Goal: Information Seeking & Learning: Learn about a topic

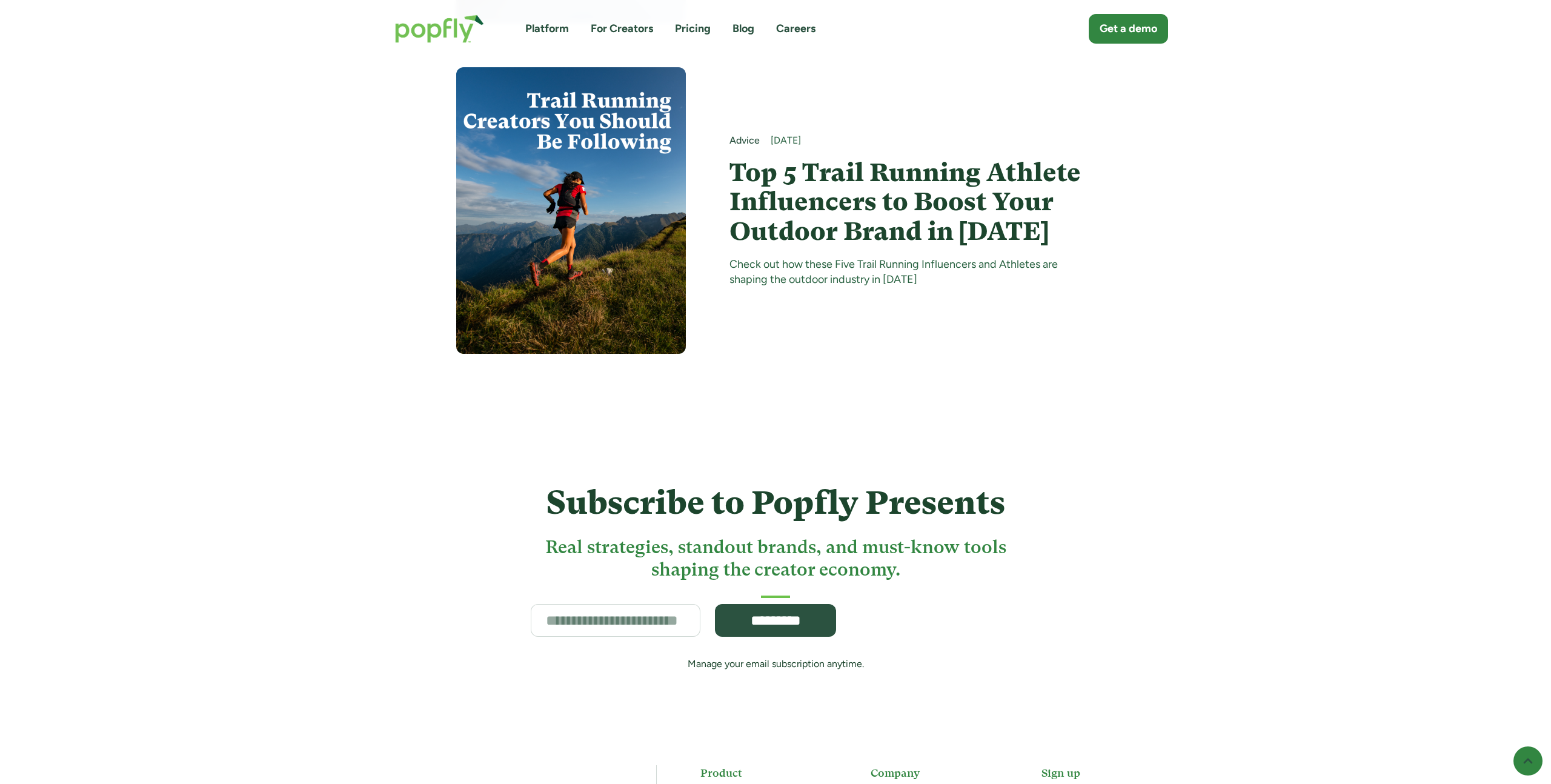
scroll to position [8266, 0]
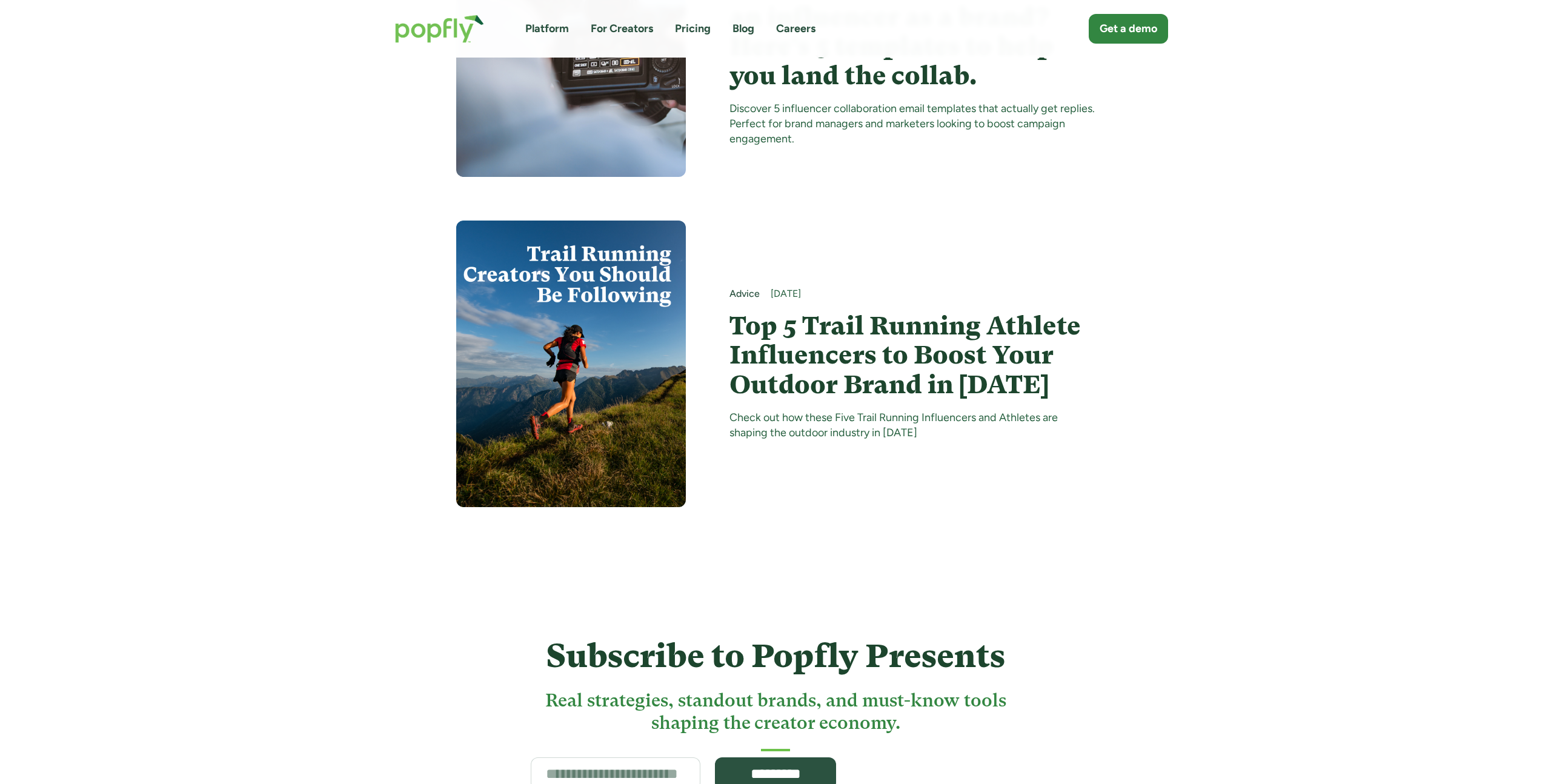
click at [891, 346] on h4 "Top 5 Trail Running Athlete Influencers to Boost Your Outdoor Brand in 2025" at bounding box center [912, 355] width 366 height 88
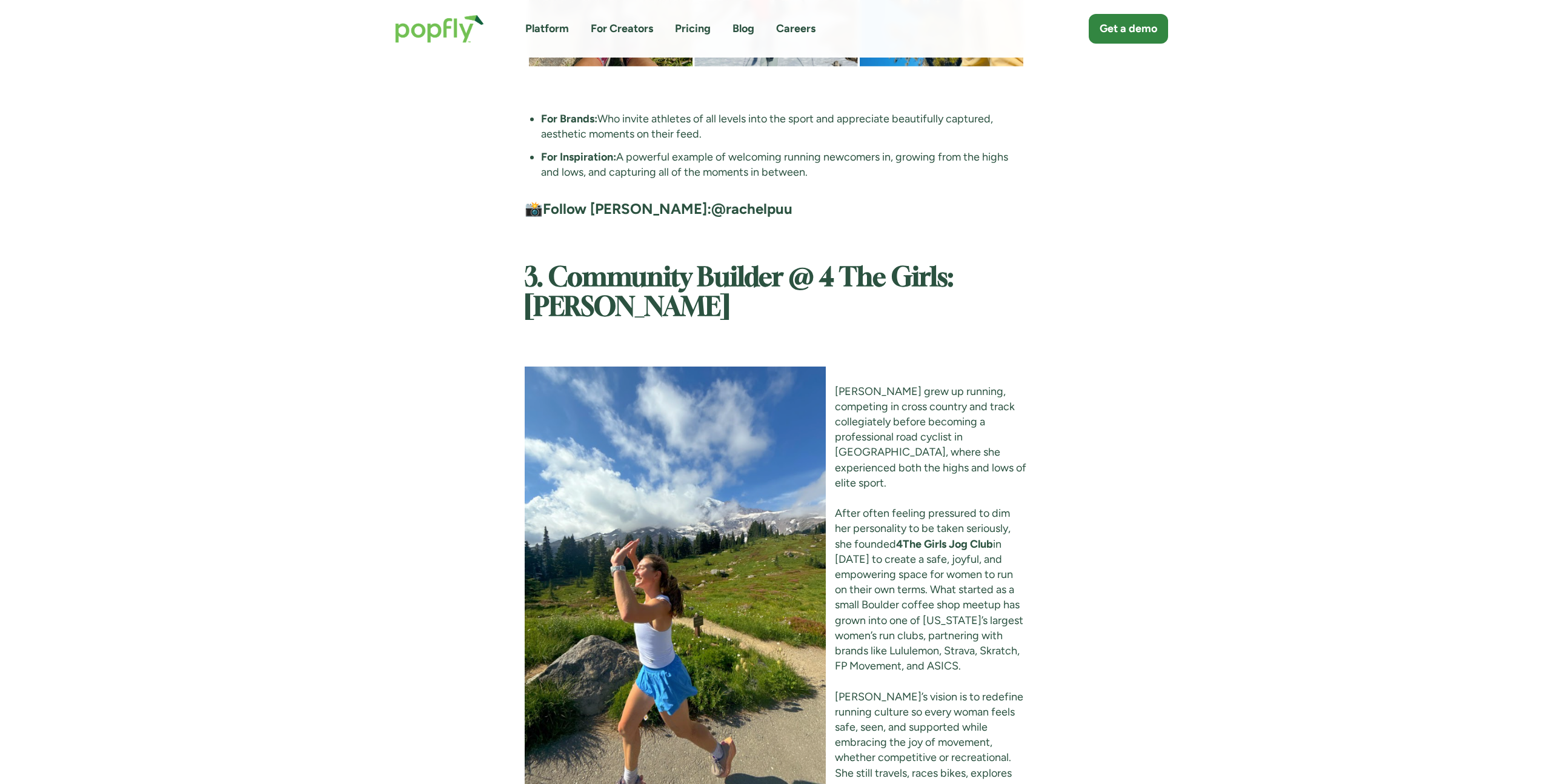
scroll to position [3622, 0]
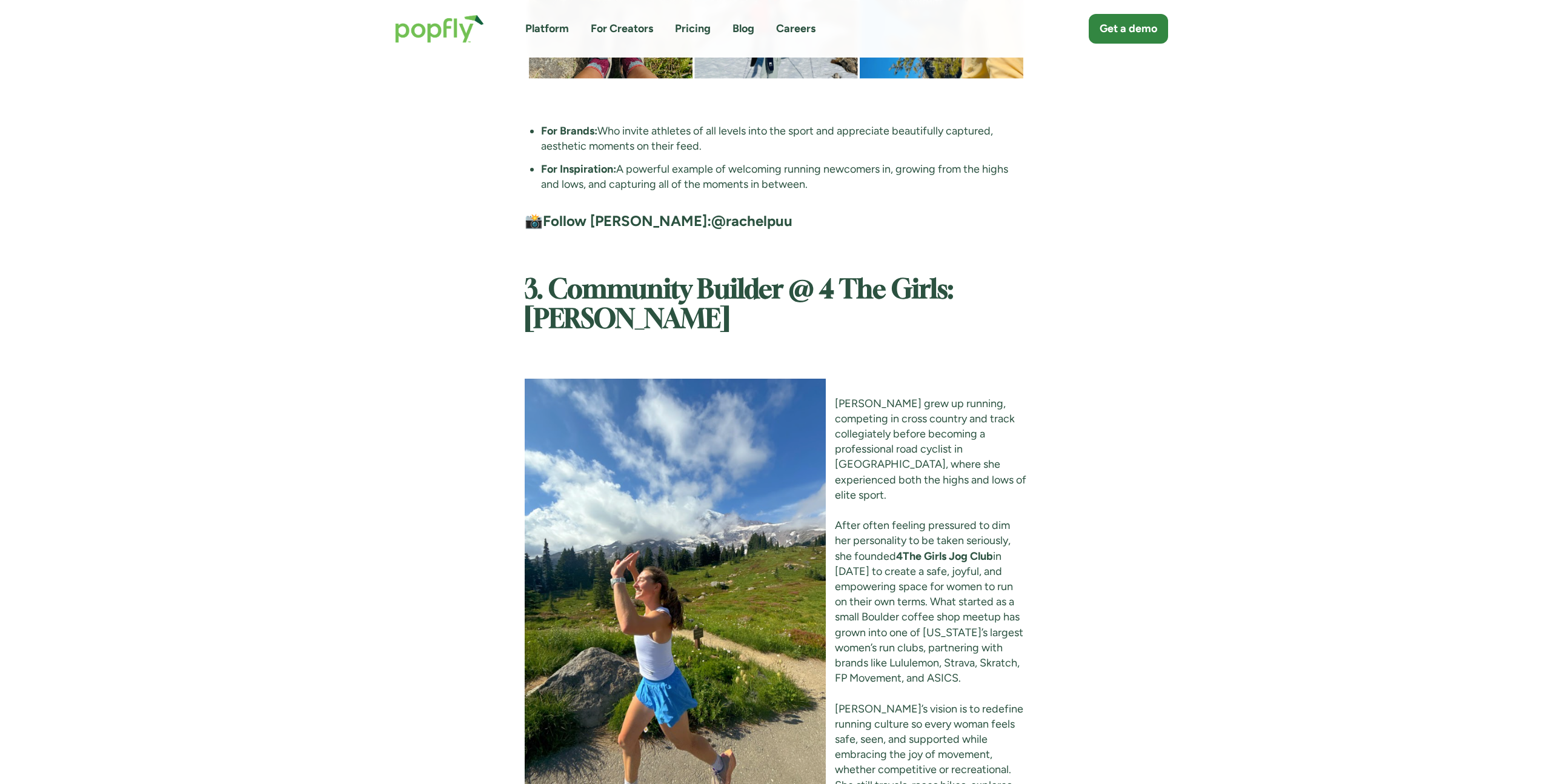
click at [431, 26] on img "home" at bounding box center [439, 28] width 113 height 52
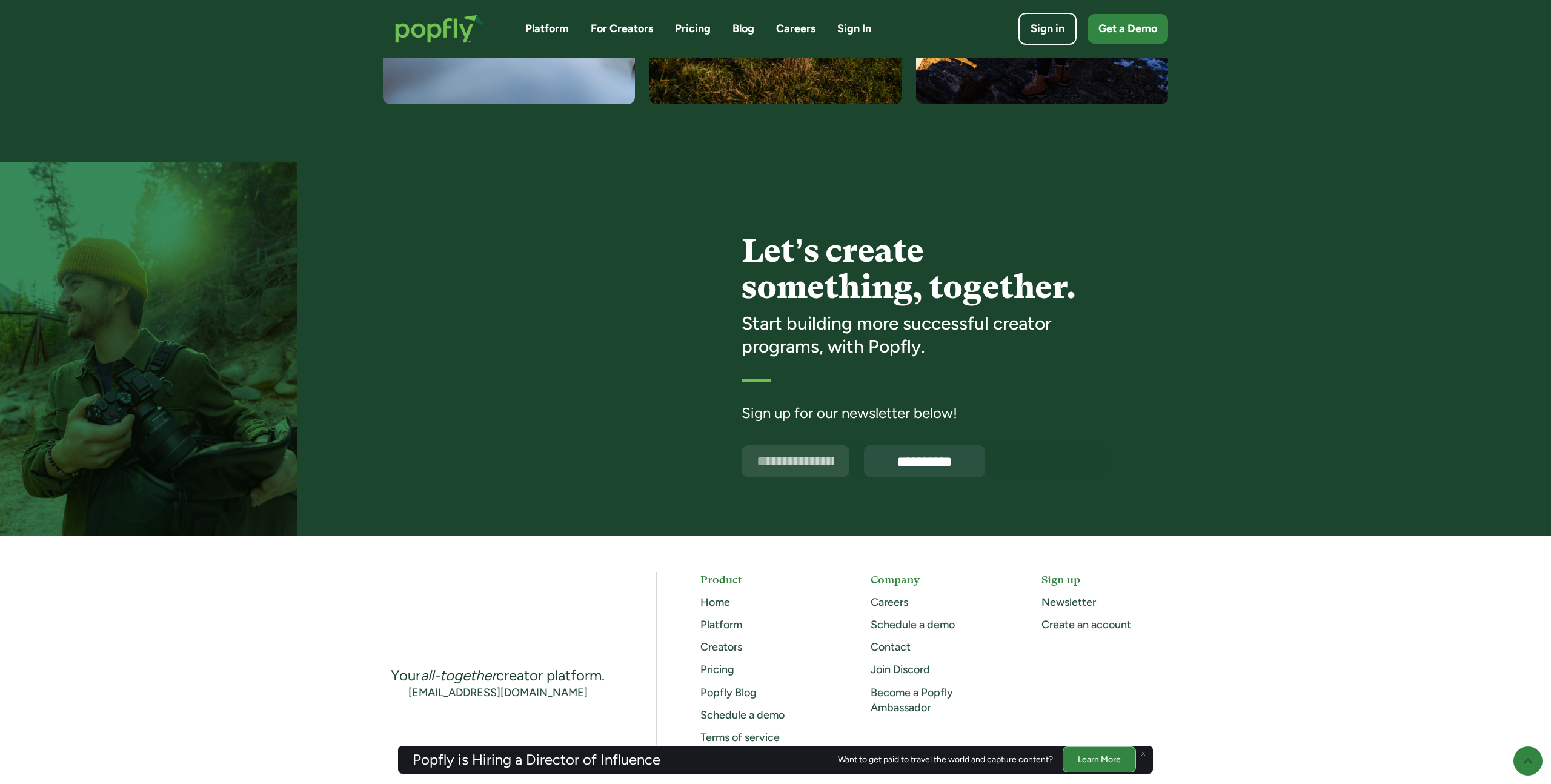
scroll to position [2925, 0]
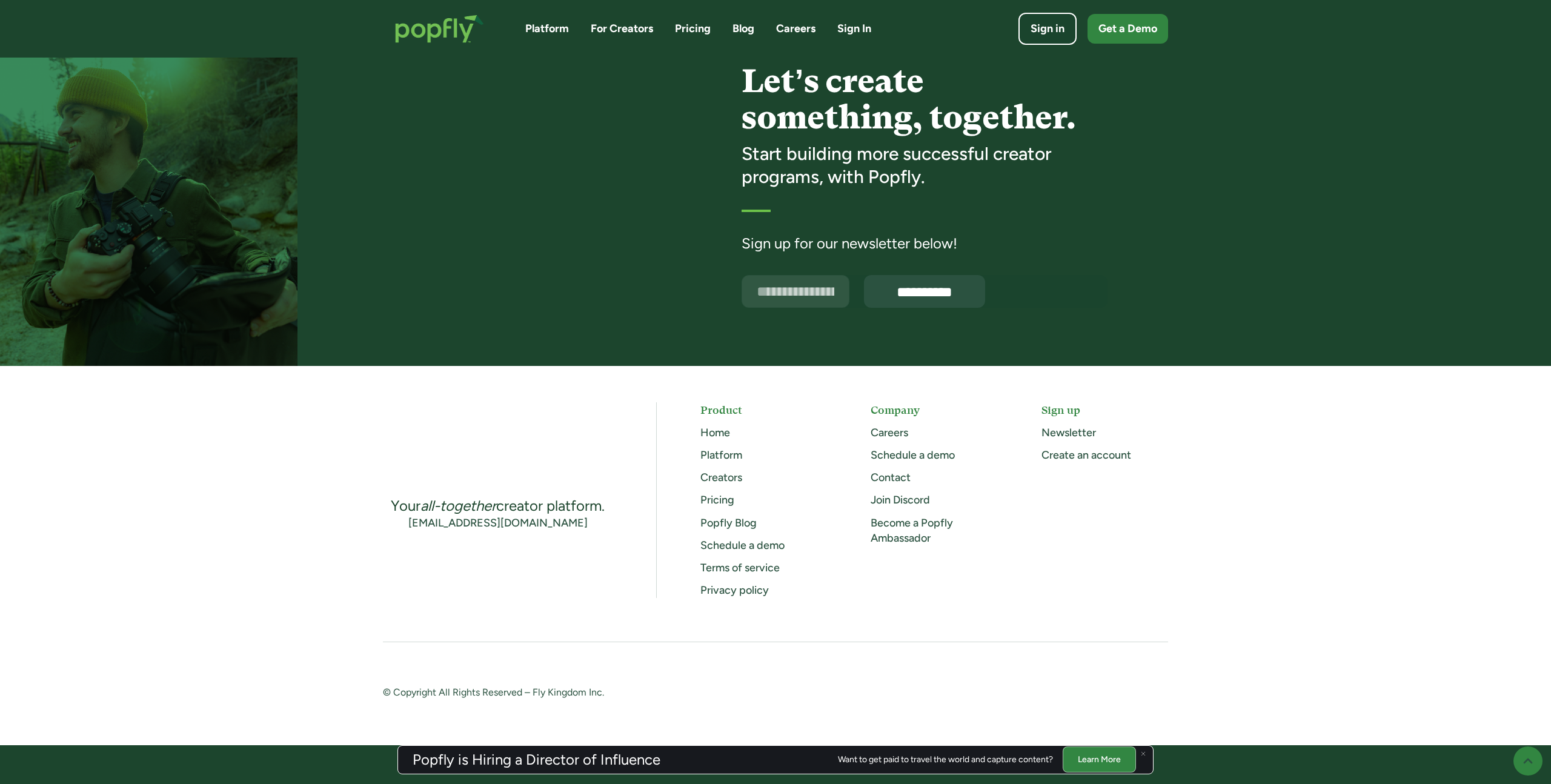
click at [725, 476] on link "Creators" at bounding box center [721, 477] width 42 height 14
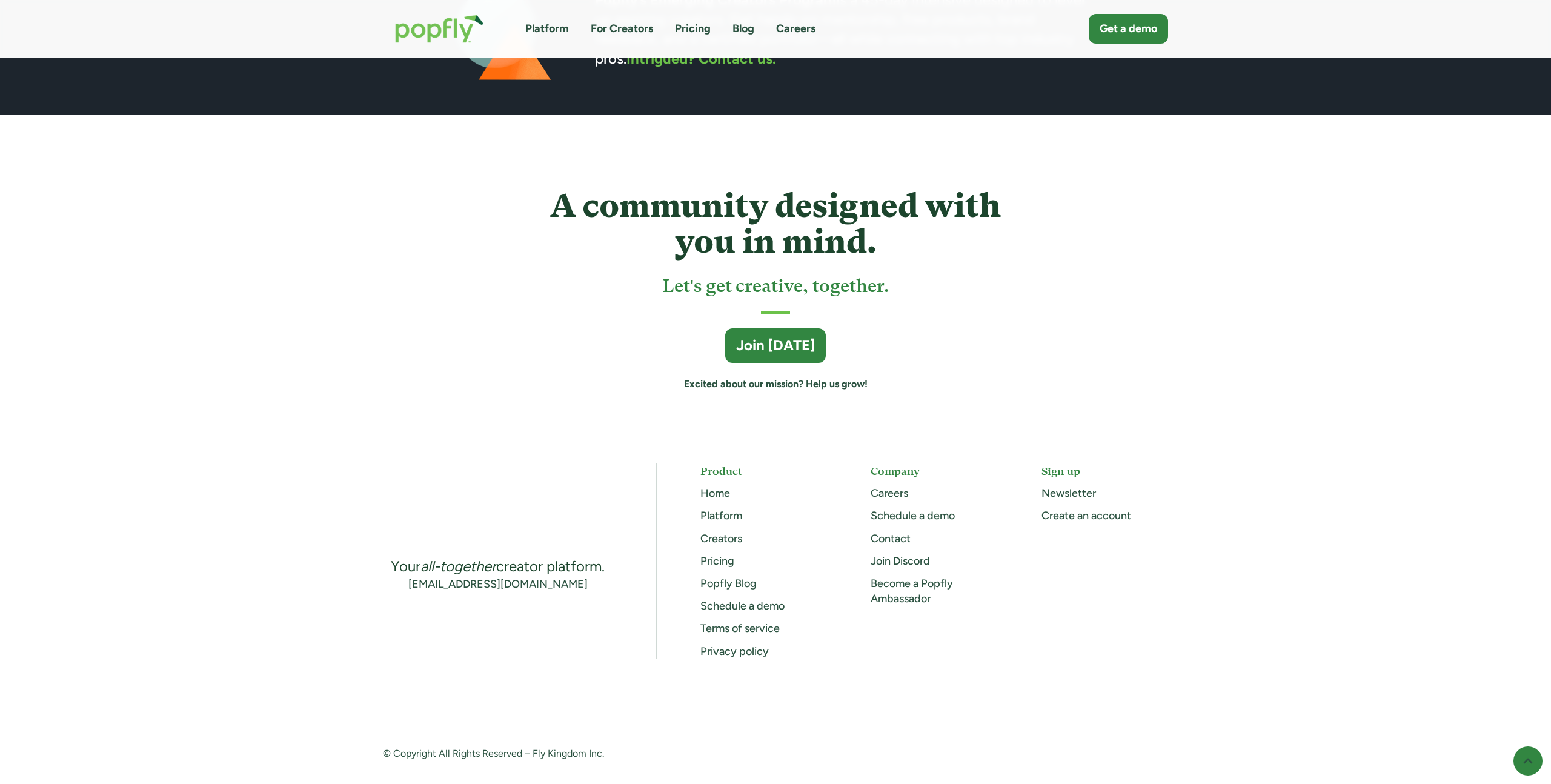
scroll to position [3146, 0]
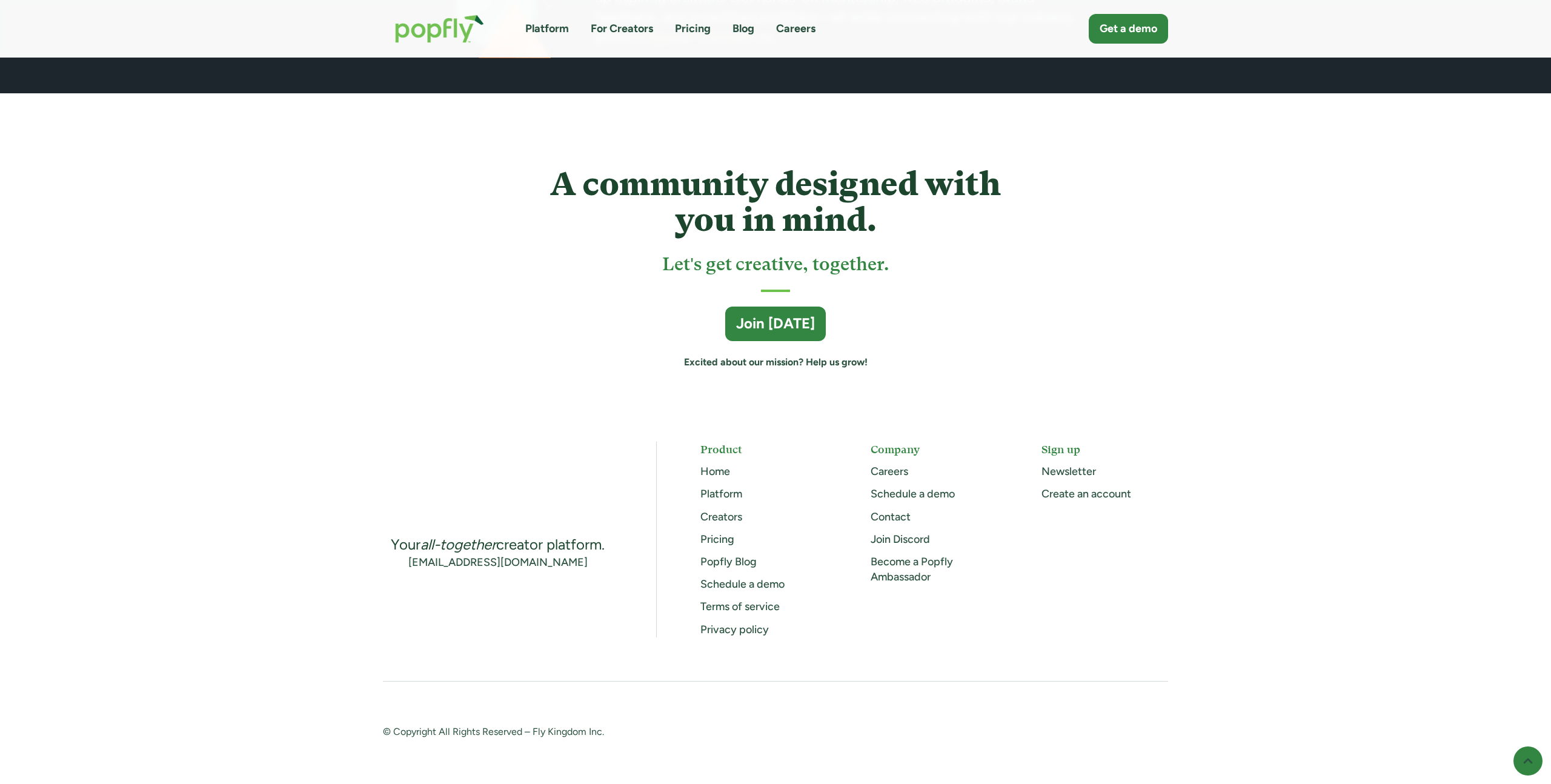
click at [722, 536] on link "Pricing" at bounding box center [717, 539] width 34 height 14
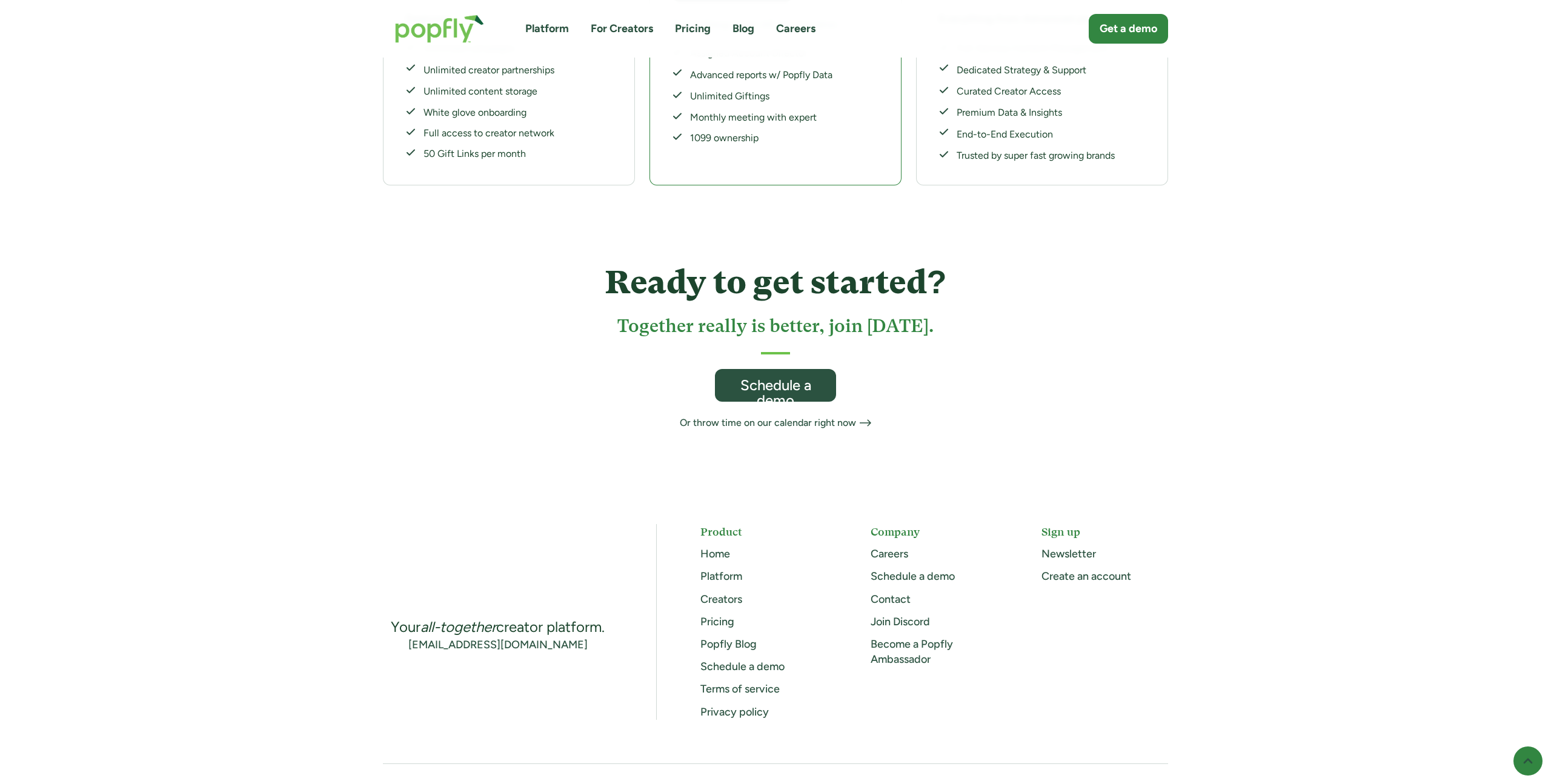
scroll to position [564, 0]
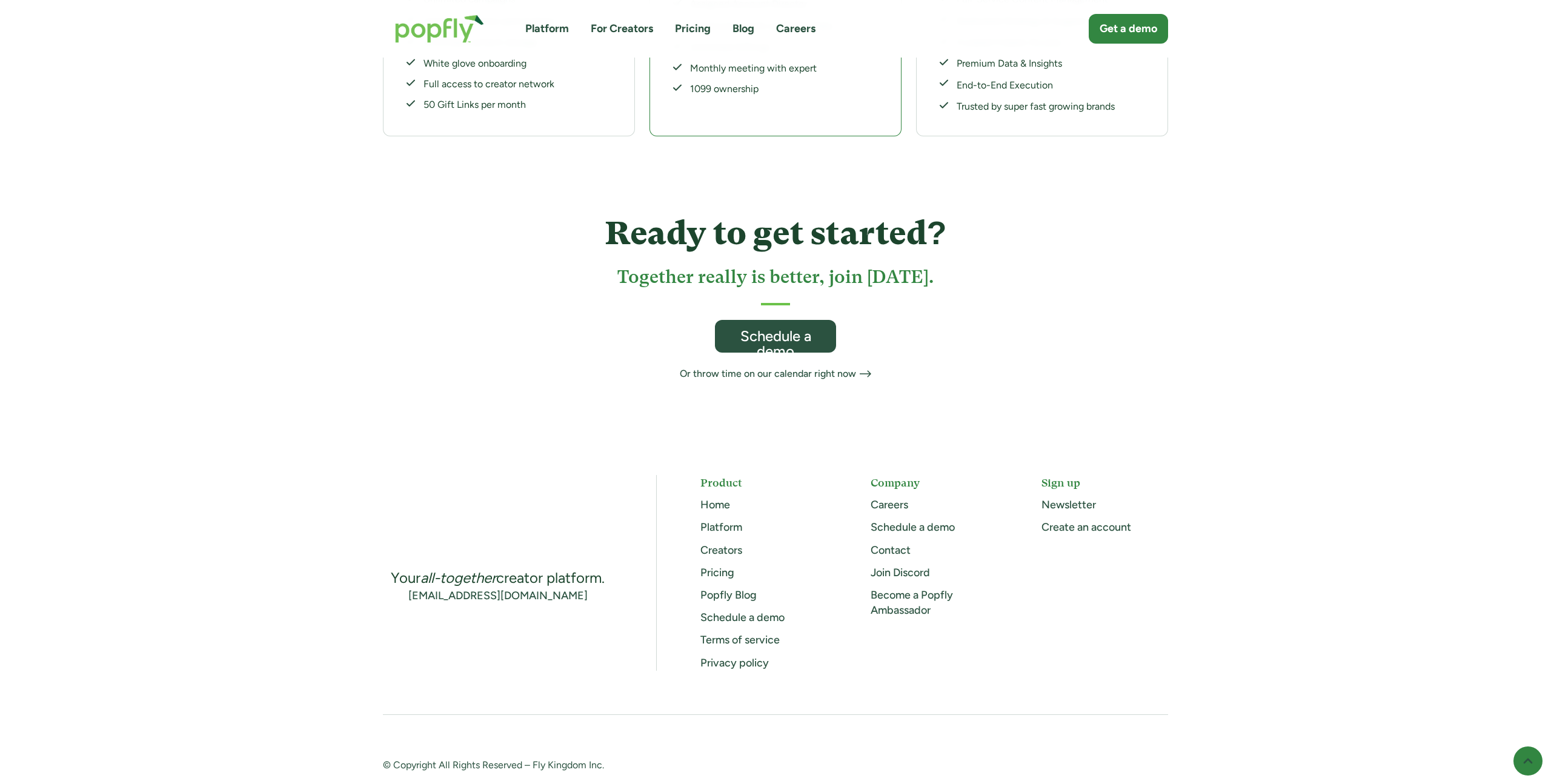
click at [889, 498] on link "Careers" at bounding box center [889, 505] width 38 height 14
